Goal: Task Accomplishment & Management: Manage account settings

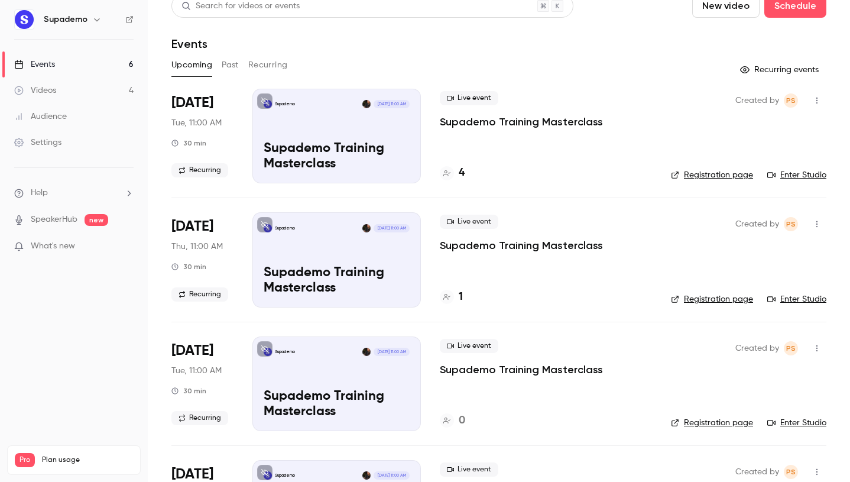
scroll to position [6, 0]
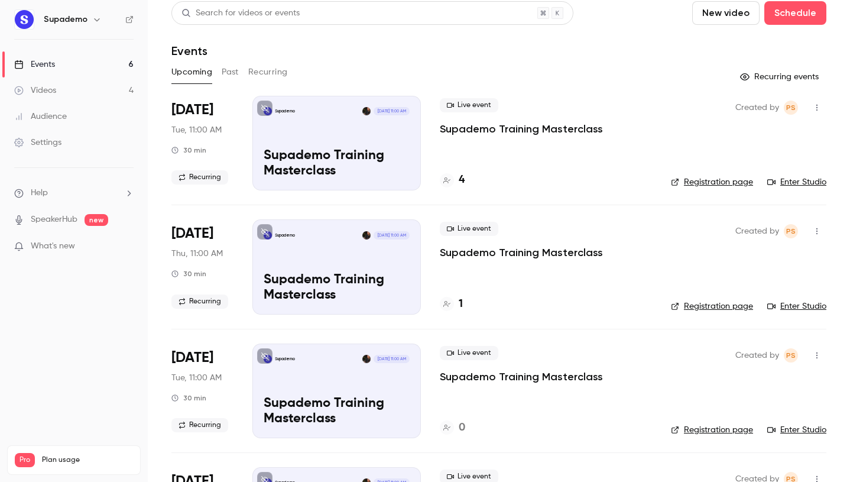
click at [533, 128] on p "Supademo Training Masterclass" at bounding box center [521, 129] width 163 height 14
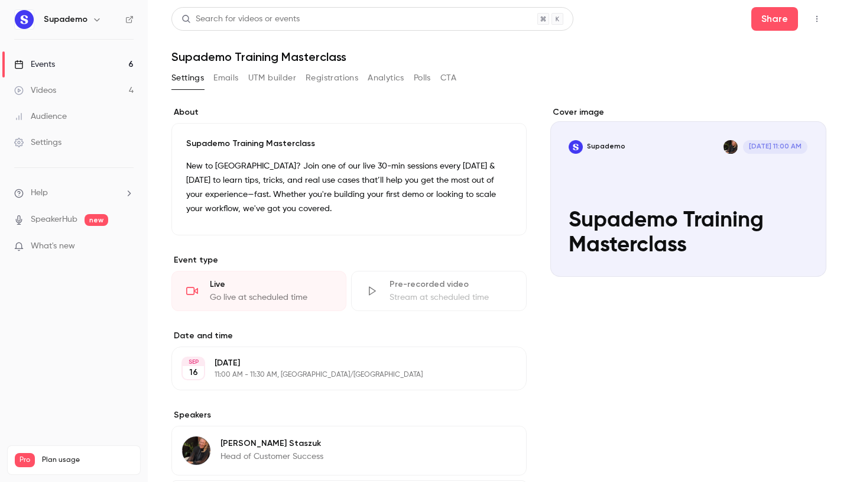
click at [222, 77] on button "Emails" at bounding box center [225, 78] width 25 height 19
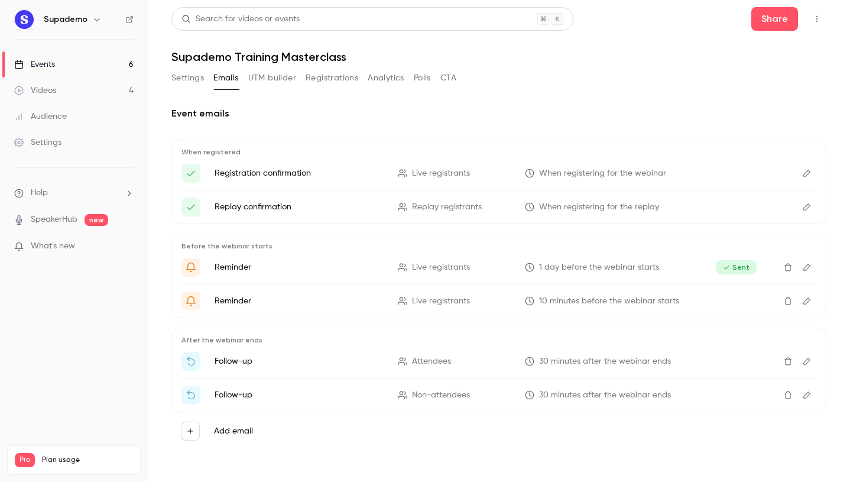
click at [189, 78] on button "Settings" at bounding box center [187, 78] width 33 height 19
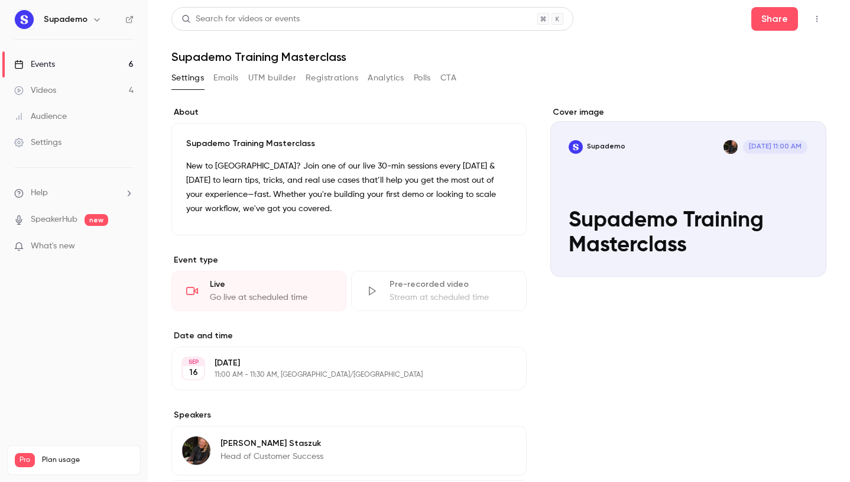
click at [339, 73] on button "Registrations" at bounding box center [332, 78] width 53 height 19
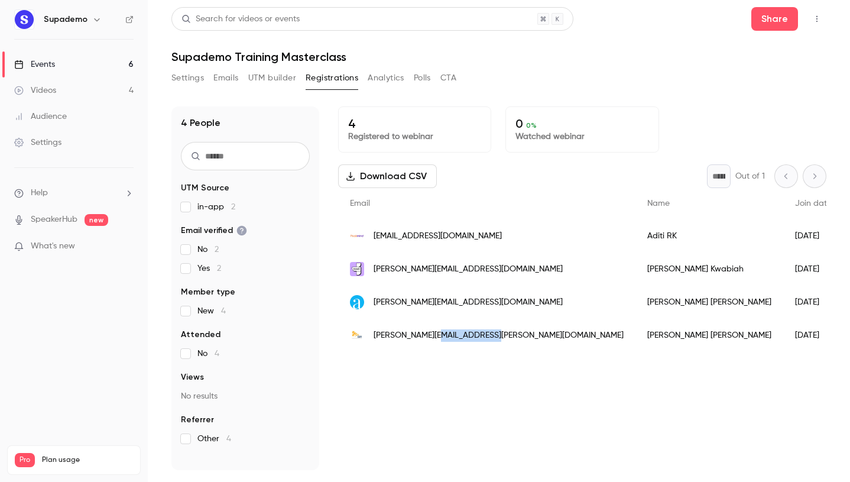
drag, startPoint x: 495, startPoint y: 339, endPoint x: 438, endPoint y: 340, distance: 56.2
click at [438, 340] on div "[PERSON_NAME][EMAIL_ADDRESS][PERSON_NAME][DOMAIN_NAME]" at bounding box center [486, 335] width 297 height 33
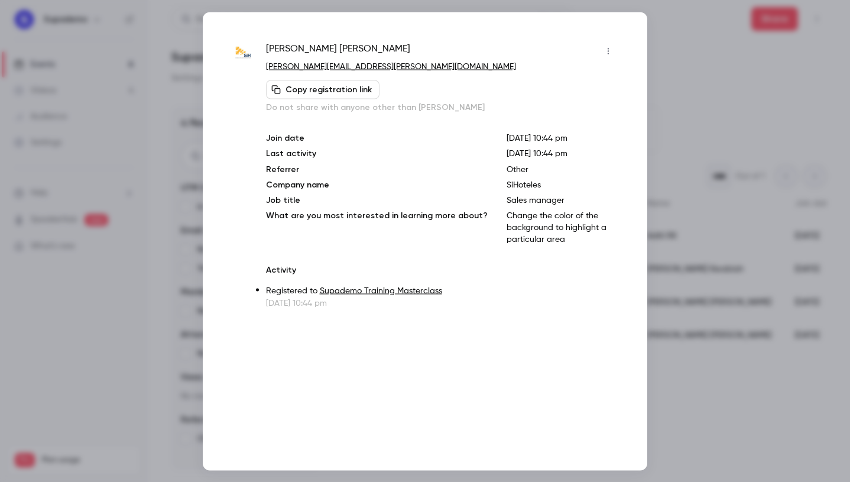
click at [694, 40] on div at bounding box center [425, 241] width 850 height 482
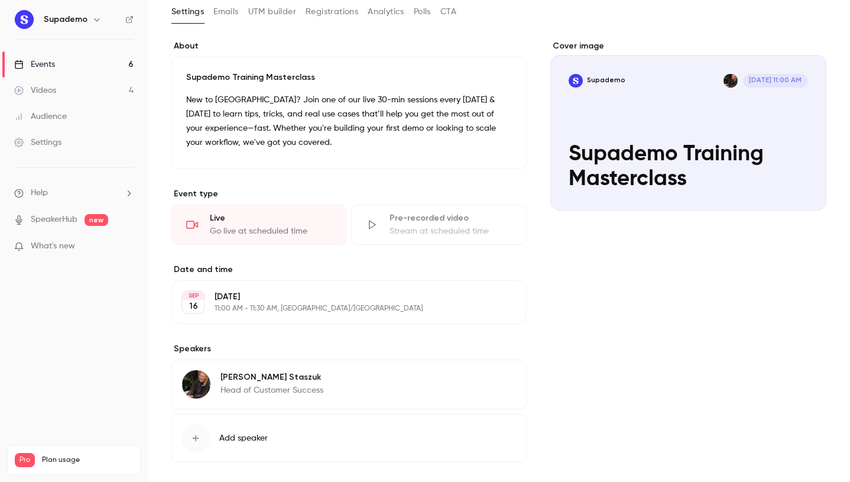
scroll to position [67, 0]
